Goal: Find specific page/section: Find specific page/section

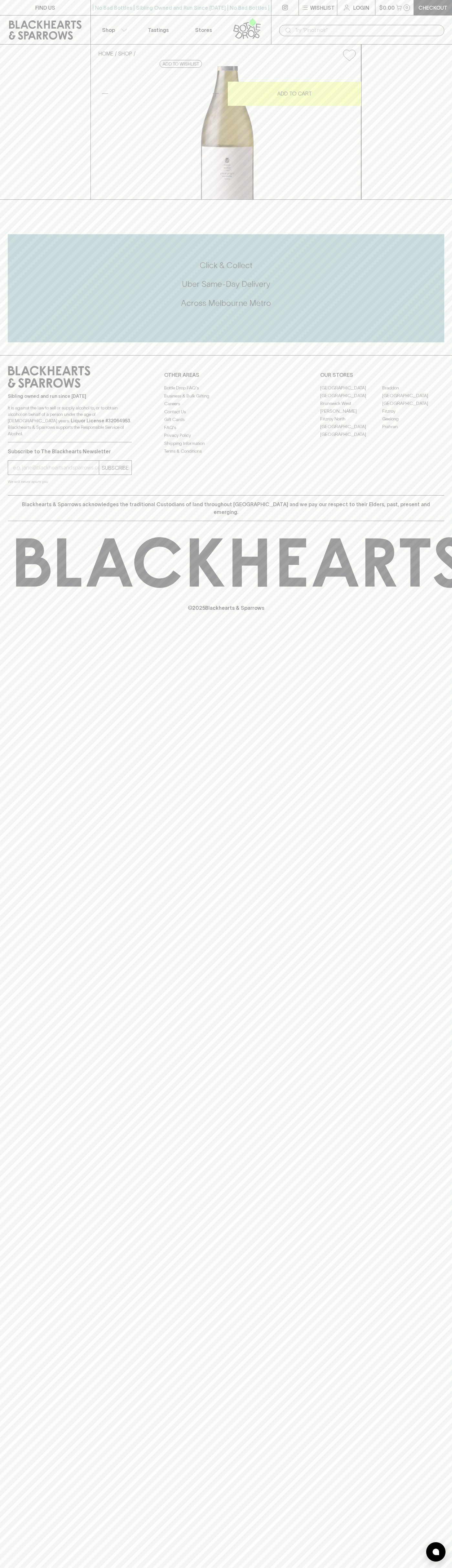
click at [351, 399] on link "[GEOGRAPHIC_DATA]" at bounding box center [351, 395] width 62 height 8
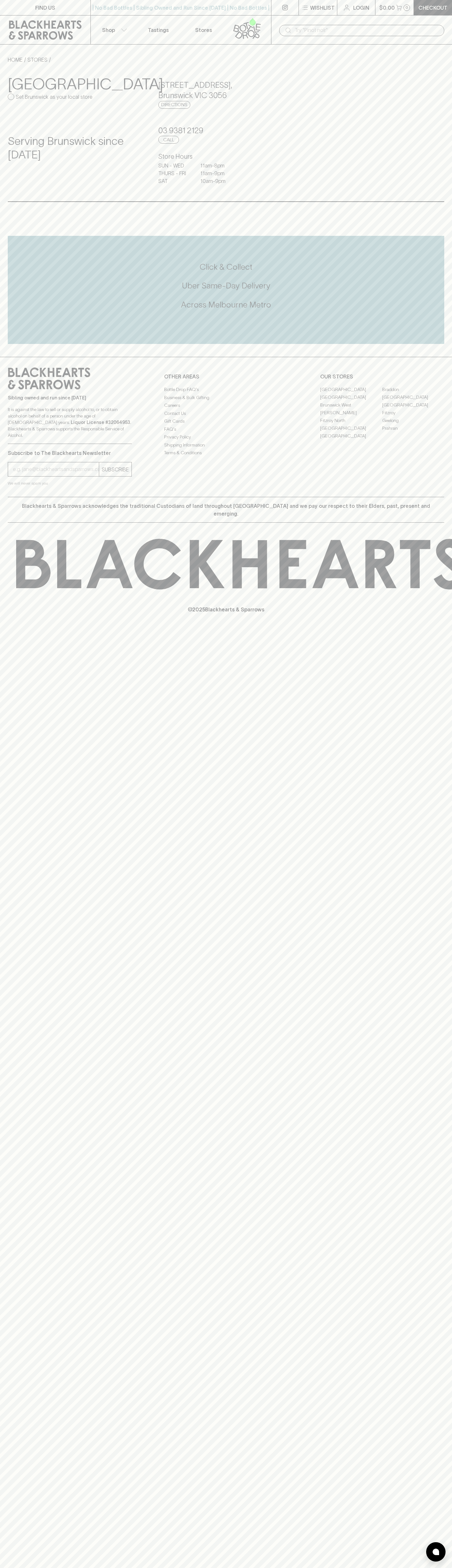
click at [424, 1549] on div "FIND US | No Bad Bottles | Sibling Owned and Run Since 2006 | No Bad Bottles | …" at bounding box center [226, 784] width 452 height 1568
click at [155, 1567] on html "FIND US | No Bad Bottles | Sibling Owned and Run Since 2006 | No Bad Bottles | …" at bounding box center [226, 784] width 452 height 1568
click at [2, 1455] on div "FIND US | No Bad Bottles | Sibling Owned and Run Since 2006 | No Bad Bottles | …" at bounding box center [226, 784] width 452 height 1568
